Goal: Task Accomplishment & Management: Complete application form

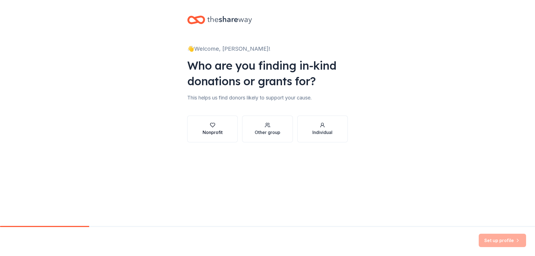
click at [218, 135] on div "Nonprofit" at bounding box center [213, 132] width 20 height 7
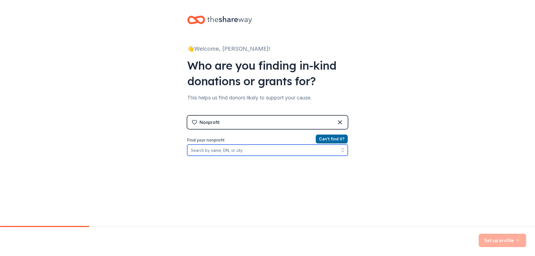
click at [222, 151] on input "Find your nonprofit" at bounding box center [267, 150] width 160 height 11
type input "[US_EMPLOYER_IDENTIFICATION_NUMBER]"
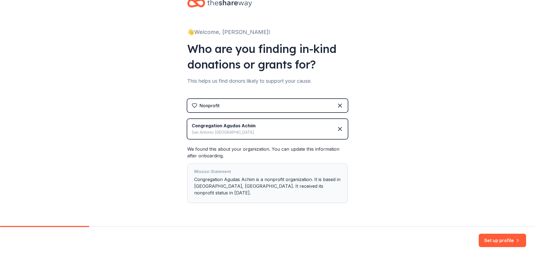
scroll to position [25, 0]
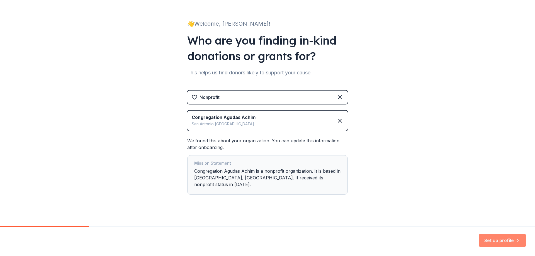
click at [496, 238] on button "Set up profile" at bounding box center [502, 240] width 47 height 13
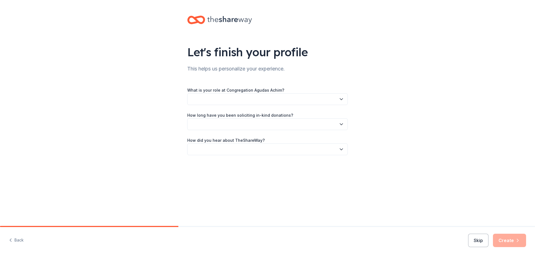
click at [228, 99] on button "button" at bounding box center [267, 99] width 160 height 12
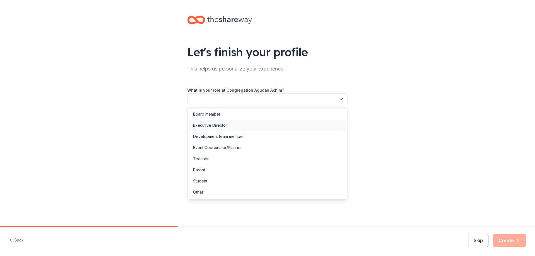
click at [232, 125] on div "Executive Director" at bounding box center [268, 125] width 158 height 11
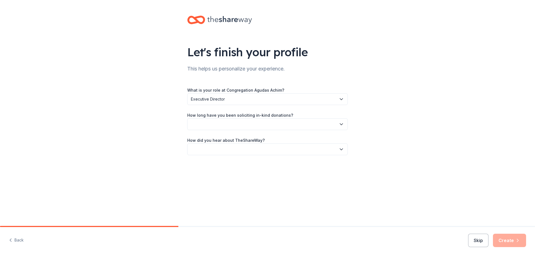
click at [229, 125] on button "button" at bounding box center [267, 124] width 160 height 12
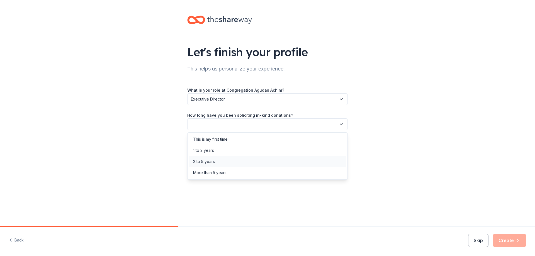
click at [216, 160] on div "2 to 5 years" at bounding box center [268, 161] width 158 height 11
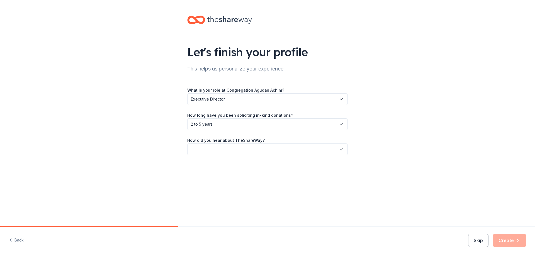
click at [231, 149] on button "button" at bounding box center [267, 149] width 160 height 12
click at [217, 176] on div "Online search" at bounding box center [205, 175] width 25 height 7
click at [514, 238] on button "Create" at bounding box center [509, 240] width 33 height 13
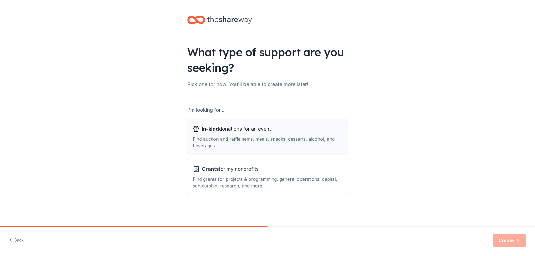
click at [225, 142] on div "Find auction and raffle items, meals, snacks, desserts, alcohol, and beverages." at bounding box center [267, 142] width 149 height 13
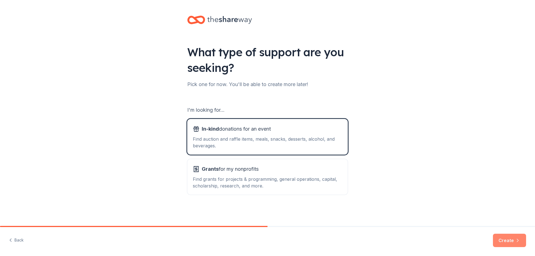
click at [509, 245] on button "Create" at bounding box center [509, 240] width 33 height 13
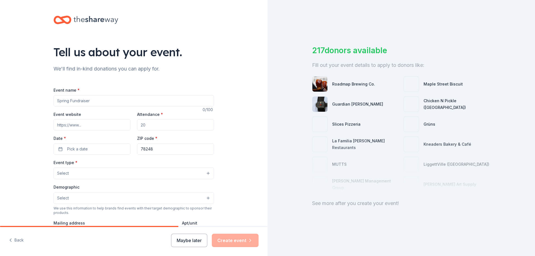
scroll to position [28, 0]
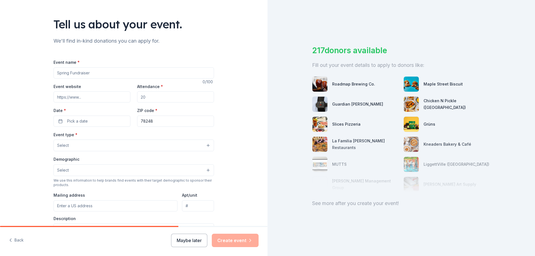
click at [74, 71] on input "Event name *" at bounding box center [133, 72] width 160 height 11
type input "10th Annual [US_STATE] Kosher BBQ Championship"
click at [71, 99] on input "Event website" at bounding box center [91, 96] width 77 height 11
paste input "https://www.txkosherbbq.com/"
type input "https://www.txkosherbbq.com/"
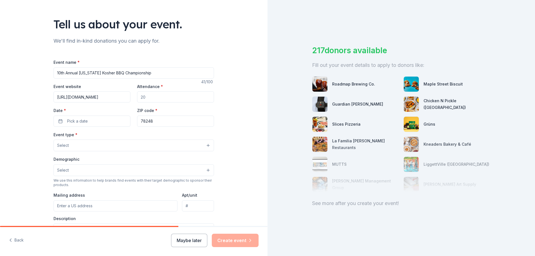
click at [156, 96] on input "Attendance *" at bounding box center [175, 96] width 77 height 11
type input "2000"
click at [81, 118] on span "Pick a date" at bounding box center [77, 121] width 21 height 7
click at [121, 138] on button "Go to next month" at bounding box center [120, 136] width 8 height 8
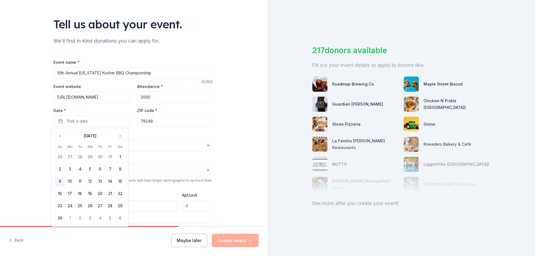
click at [62, 179] on button "9" at bounding box center [60, 181] width 10 height 10
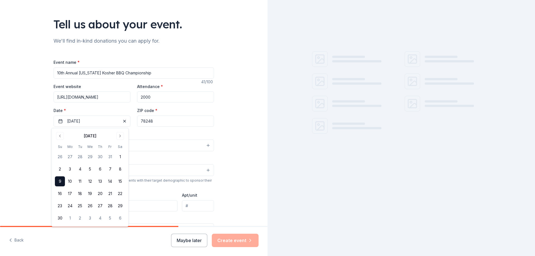
click at [28, 114] on div "Tell us about your event. We'll find in-kind donations you can apply for. Event…" at bounding box center [133, 157] width 267 height 371
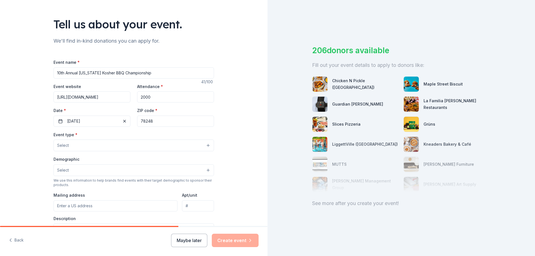
click at [84, 141] on button "Select" at bounding box center [133, 146] width 160 height 12
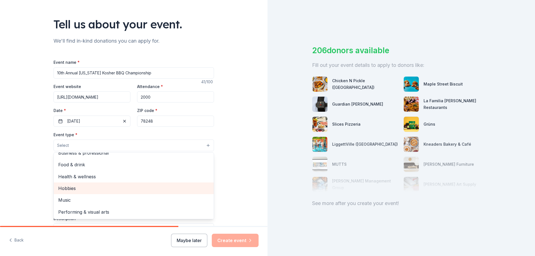
scroll to position [0, 0]
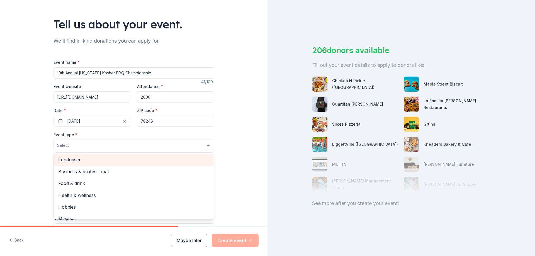
click at [77, 160] on span "Fundraiser" at bounding box center [133, 159] width 151 height 7
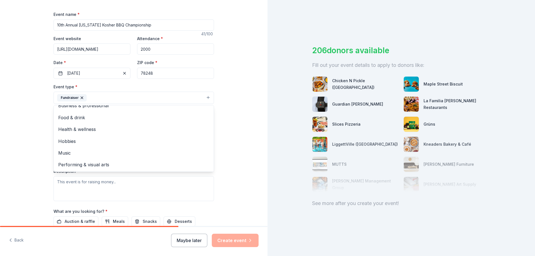
scroll to position [84, 0]
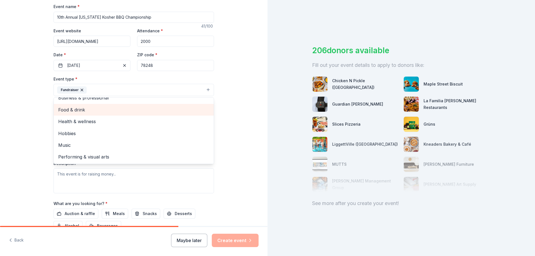
click at [83, 109] on span "Food & drink" at bounding box center [133, 109] width 151 height 7
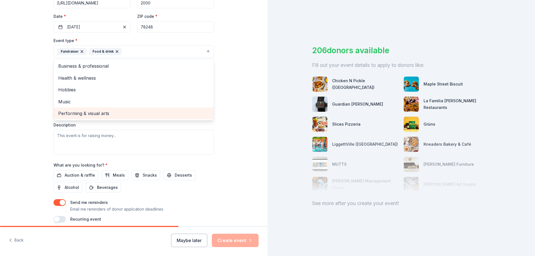
scroll to position [139, 0]
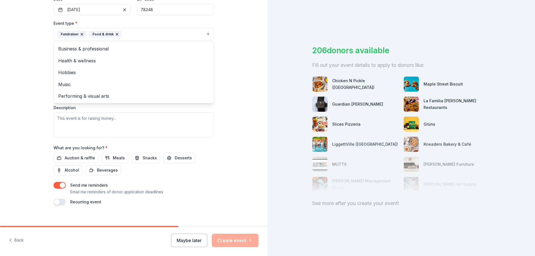
click at [45, 76] on div "Tell us about your event. We'll find in-kind donations you can apply for. Event…" at bounding box center [134, 46] width 178 height 371
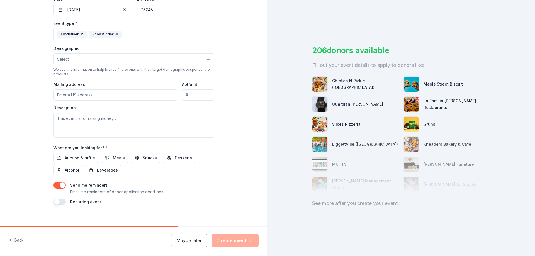
click at [69, 61] on button "Select" at bounding box center [133, 59] width 160 height 12
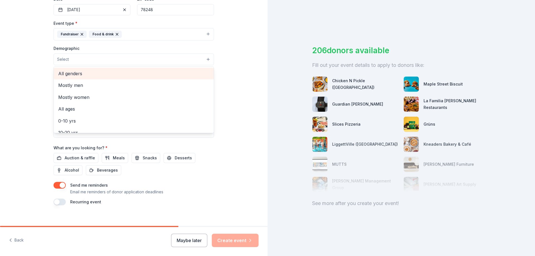
click at [82, 73] on span "All genders" at bounding box center [133, 73] width 151 height 7
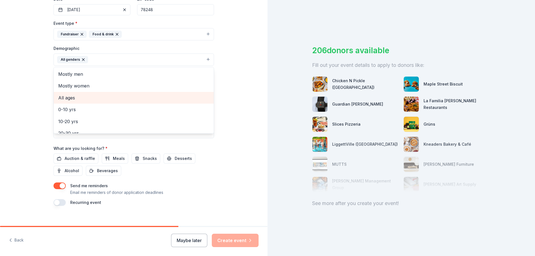
click at [81, 97] on span "All ages" at bounding box center [133, 97] width 151 height 7
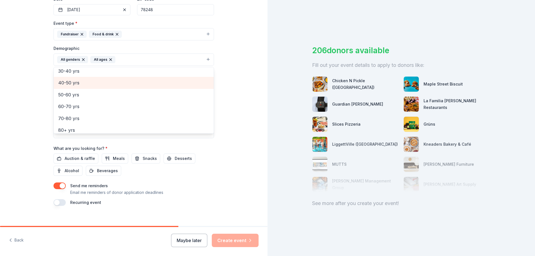
scroll to position [66, 0]
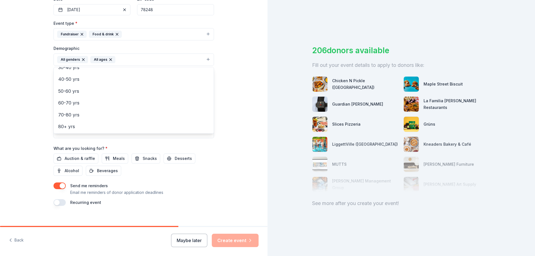
click at [26, 92] on div "Tell us about your event. We'll find in-kind donations you can apply for. Event…" at bounding box center [133, 47] width 267 height 372
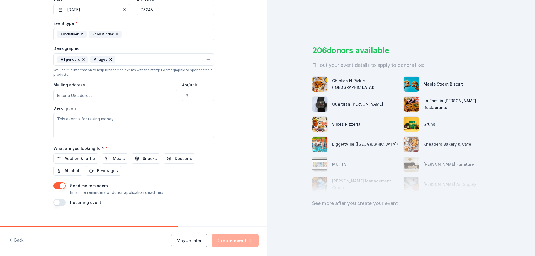
click at [82, 98] on input "Mailing address" at bounding box center [115, 95] width 124 height 11
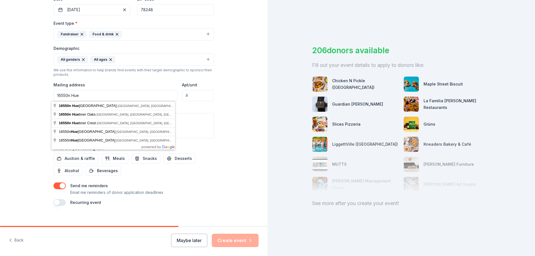
click at [68, 96] on input "16550n Hue" at bounding box center [115, 95] width 124 height 11
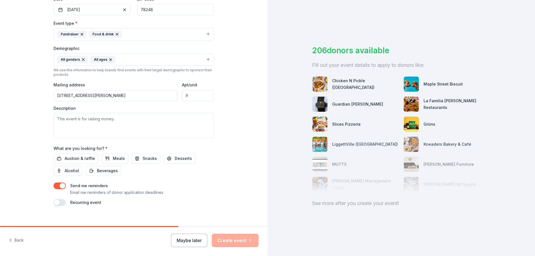
type input "16550 Huebner Road, San Antonio, TX, 78248"
paste textarea "We are raising funds to support the [US_STATE] Kosher BBQ Championship and its …"
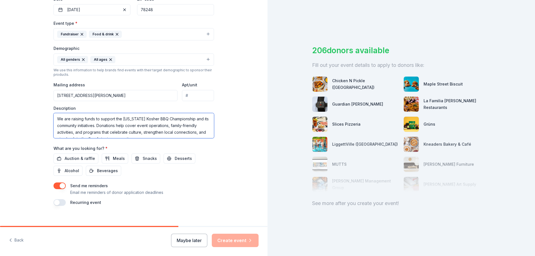
scroll to position [4, 0]
type textarea "We are raising funds to support the [US_STATE] Kosher BBQ Championship and its …"
click at [84, 159] on span "Auction & raffle" at bounding box center [80, 158] width 30 height 7
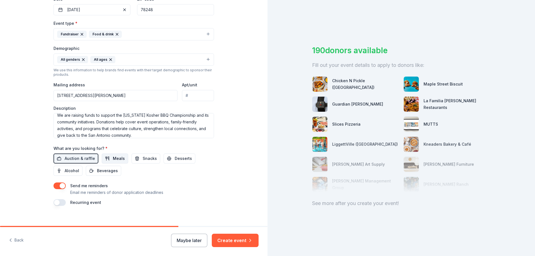
click at [113, 161] on span "Meals" at bounding box center [119, 158] width 12 height 7
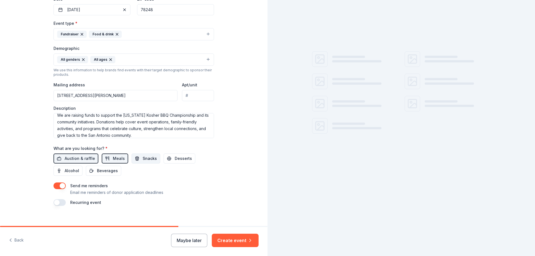
drag, startPoint x: 109, startPoint y: 159, endPoint x: 143, endPoint y: 162, distance: 34.1
click at [113, 159] on span "Meals" at bounding box center [119, 158] width 12 height 7
click at [66, 172] on span "Alcohol" at bounding box center [72, 170] width 14 height 7
click at [103, 172] on span "Beverages" at bounding box center [107, 170] width 21 height 7
click at [113, 159] on span "Meals" at bounding box center [119, 158] width 12 height 7
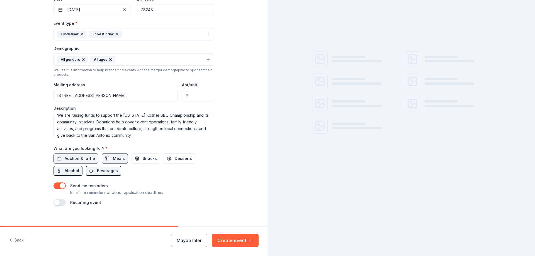
click at [113, 157] on span "Meals" at bounding box center [119, 158] width 12 height 7
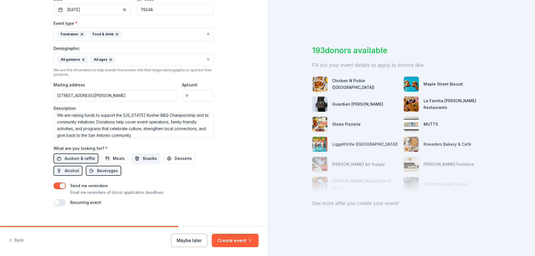
click at [143, 158] on span "Snacks" at bounding box center [150, 158] width 14 height 7
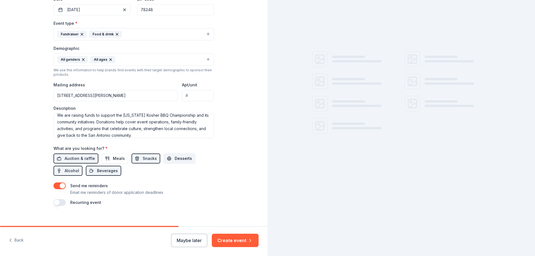
click at [182, 160] on span "Desserts" at bounding box center [183, 158] width 17 height 7
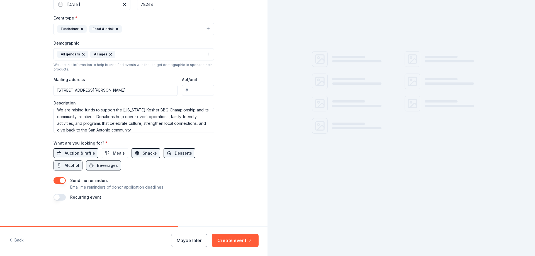
scroll to position [146, 0]
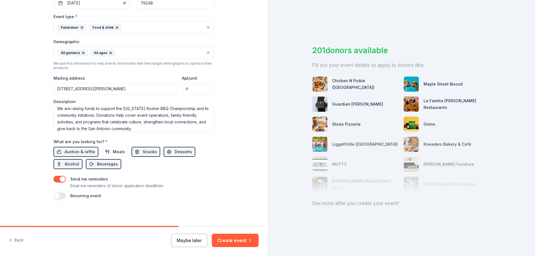
click at [62, 180] on button "button" at bounding box center [59, 179] width 12 height 7
click at [58, 195] on button "button" at bounding box center [59, 196] width 12 height 7
click at [57, 181] on button "button" at bounding box center [59, 179] width 12 height 7
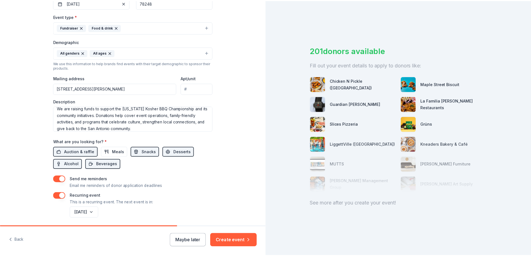
scroll to position [166, 0]
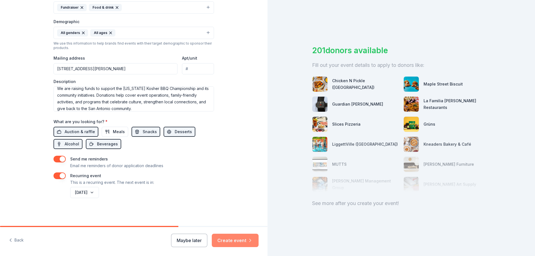
click at [243, 243] on button "Create event" at bounding box center [235, 240] width 47 height 13
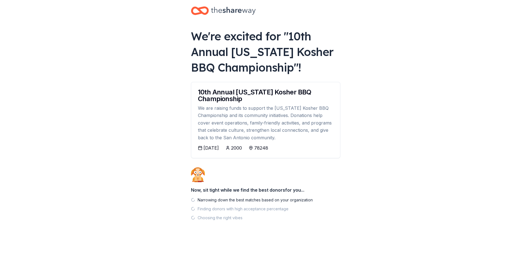
scroll to position [9, 0]
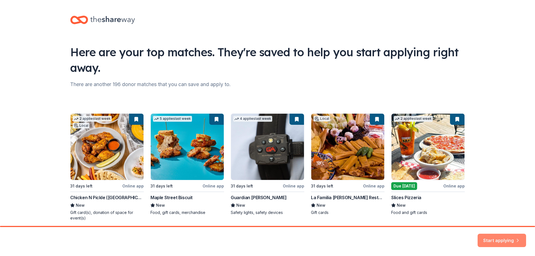
click at [510, 235] on button "Start applying" at bounding box center [502, 236] width 48 height 13
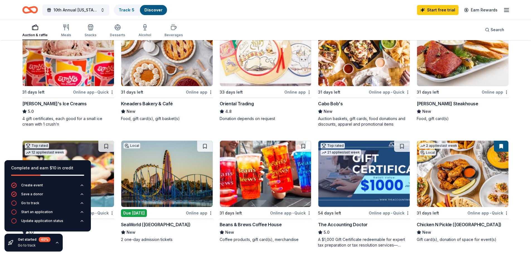
scroll to position [84, 0]
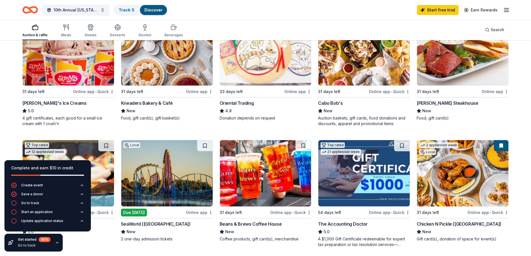
click at [56, 242] on icon "button" at bounding box center [57, 242] width 4 height 4
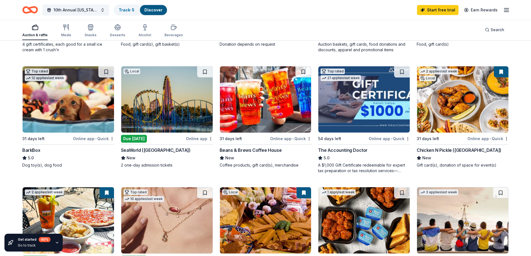
scroll to position [167, 0]
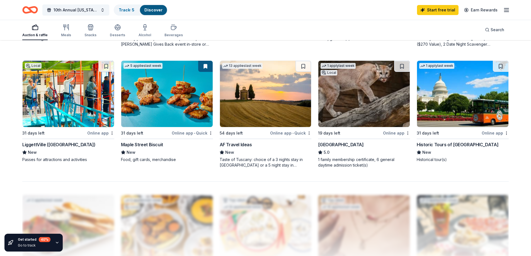
scroll to position [390, 0]
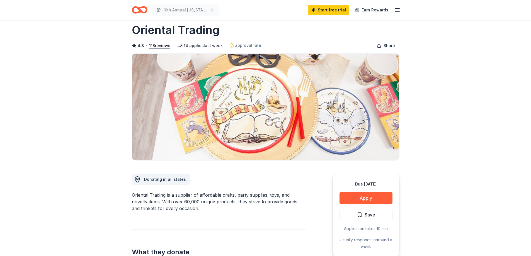
scroll to position [84, 0]
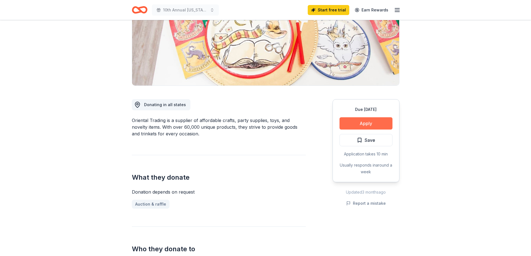
click at [378, 124] on button "Apply" at bounding box center [365, 123] width 53 height 12
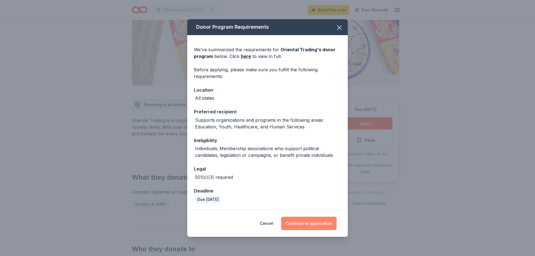
click at [316, 227] on button "Continue to application" at bounding box center [308, 223] width 55 height 13
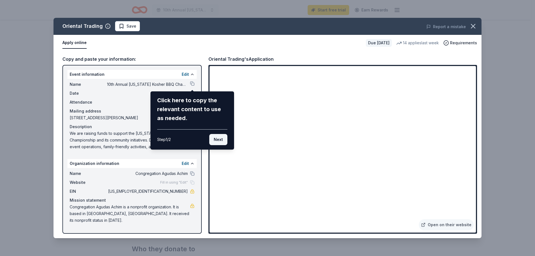
click at [221, 141] on button "Next" at bounding box center [218, 139] width 18 height 11
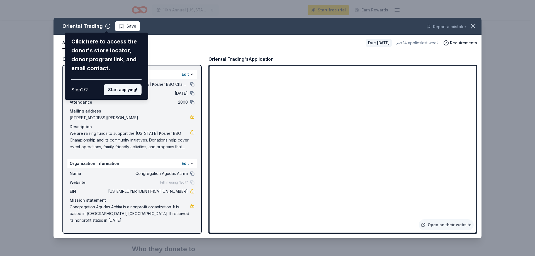
click at [135, 94] on button "Start applying!" at bounding box center [123, 89] width 38 height 11
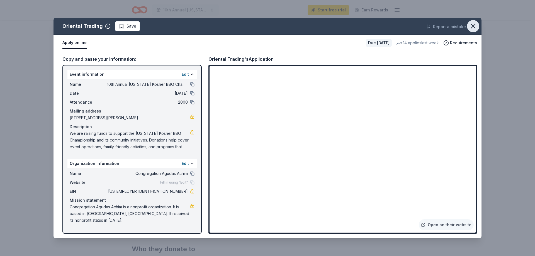
click at [473, 25] on icon "button" at bounding box center [473, 26] width 4 height 4
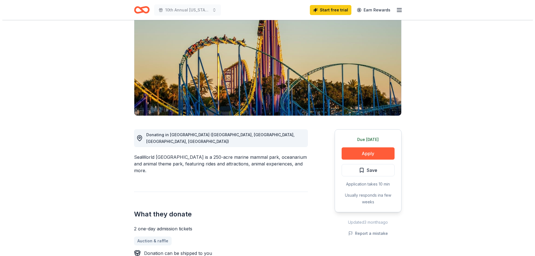
scroll to position [56, 0]
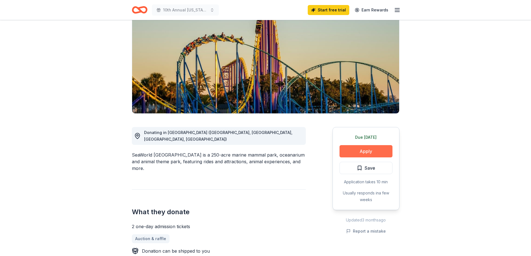
click at [365, 154] on button "Apply" at bounding box center [365, 151] width 53 height 12
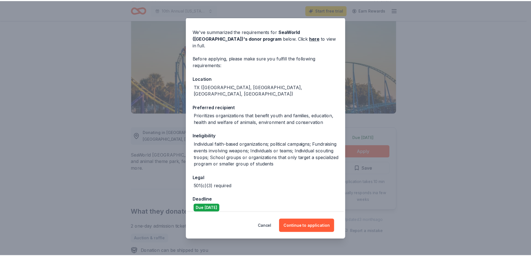
scroll to position [30, 0]
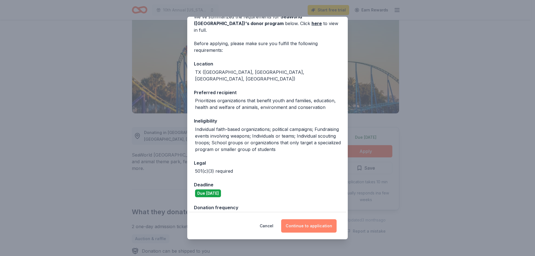
click at [315, 228] on button "Continue to application" at bounding box center [308, 225] width 55 height 13
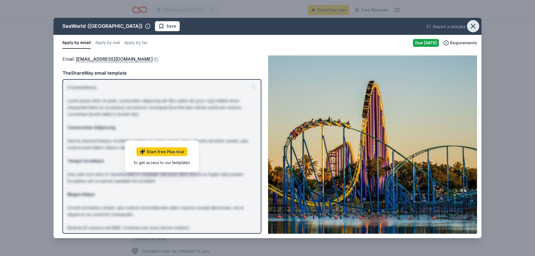
click at [476, 27] on icon "button" at bounding box center [473, 26] width 8 height 8
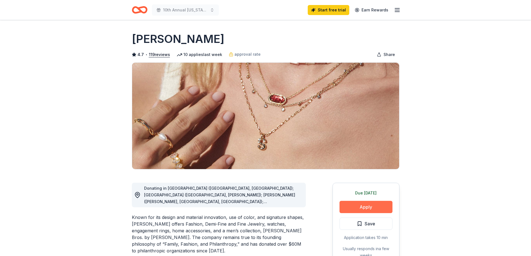
click at [382, 208] on button "Apply" at bounding box center [365, 207] width 53 height 12
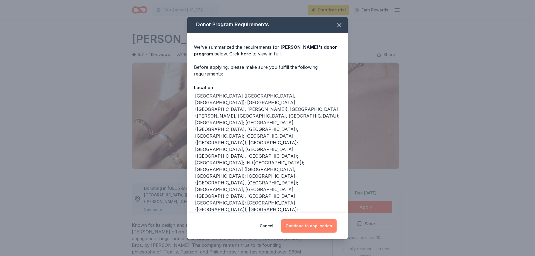
click at [314, 229] on button "Continue to application" at bounding box center [308, 225] width 55 height 13
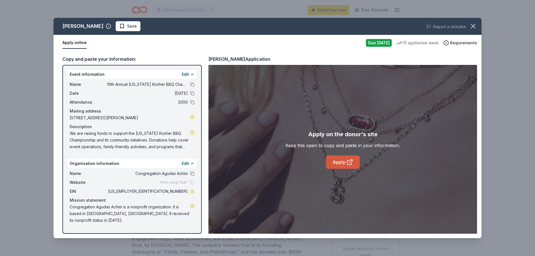
click at [338, 165] on link "Apply" at bounding box center [343, 161] width 34 height 13
